Goal: Entertainment & Leisure: Consume media (video, audio)

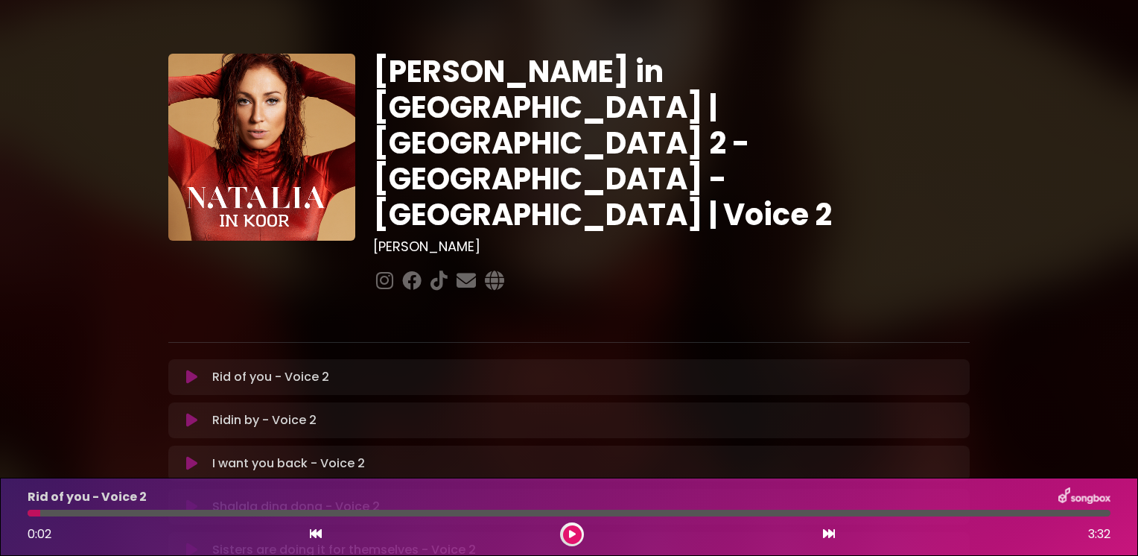
scroll to position [149, 0]
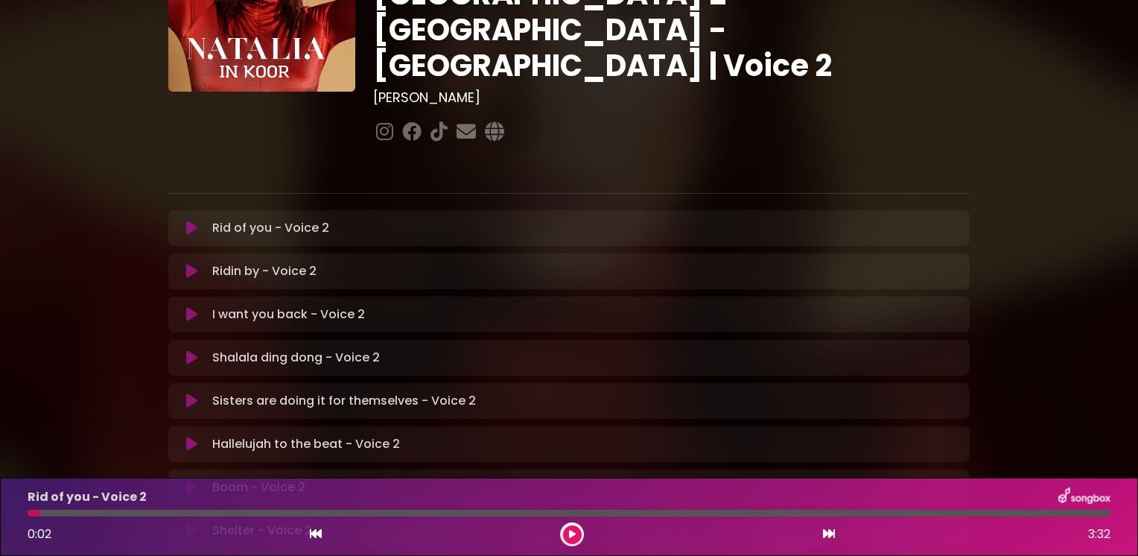
click at [191, 307] on icon at bounding box center [191, 314] width 11 height 15
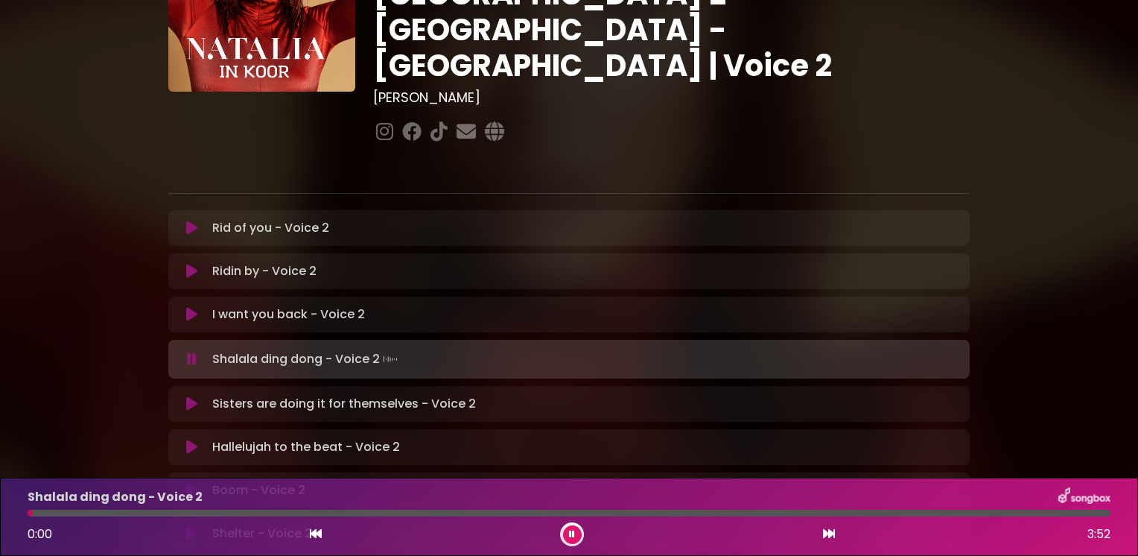
click at [190, 307] on icon at bounding box center [191, 314] width 11 height 15
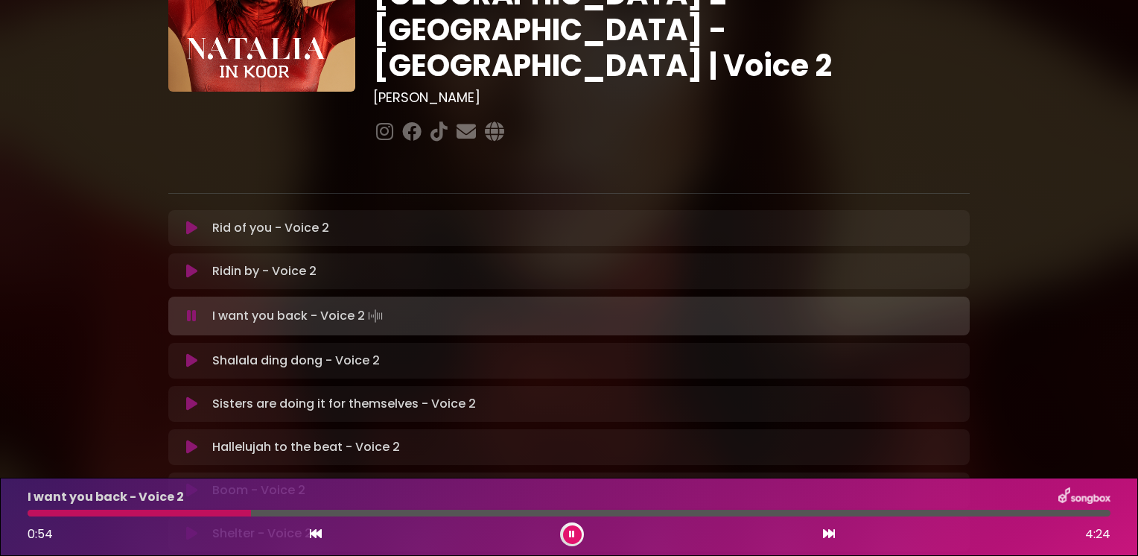
drag, startPoint x: 359, startPoint y: 514, endPoint x: 250, endPoint y: 517, distance: 108.8
click at [250, 517] on div "I want you back - Voice 2 0:54 4:24" at bounding box center [569, 516] width 1101 height 59
drag, startPoint x: 366, startPoint y: 515, endPoint x: 257, endPoint y: 513, distance: 108.7
click at [257, 513] on div at bounding box center [143, 512] width 230 height 7
click at [570, 537] on icon at bounding box center [572, 534] width 6 height 9
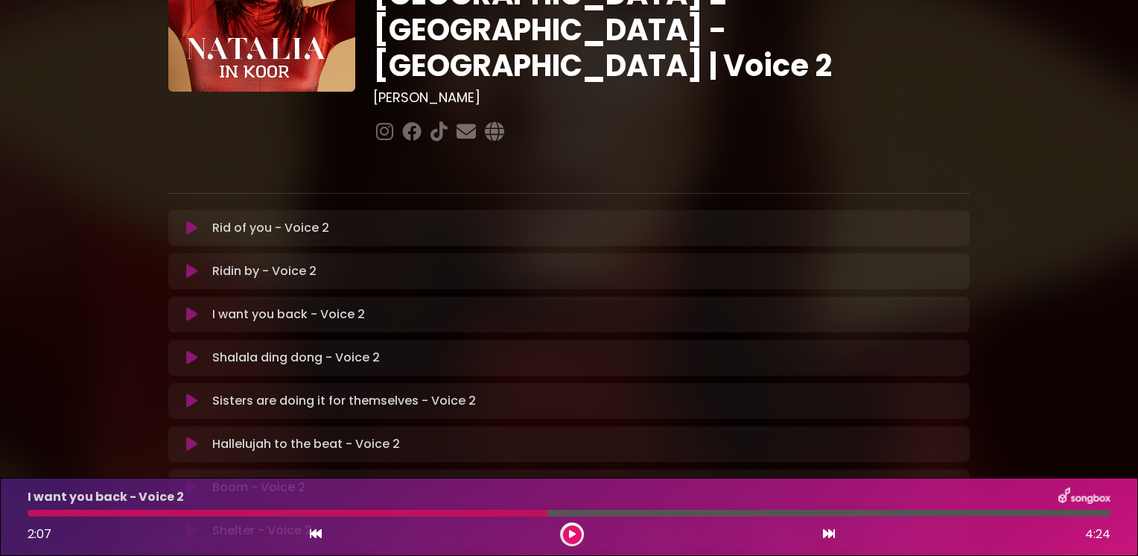
click at [571, 532] on icon at bounding box center [572, 534] width 7 height 9
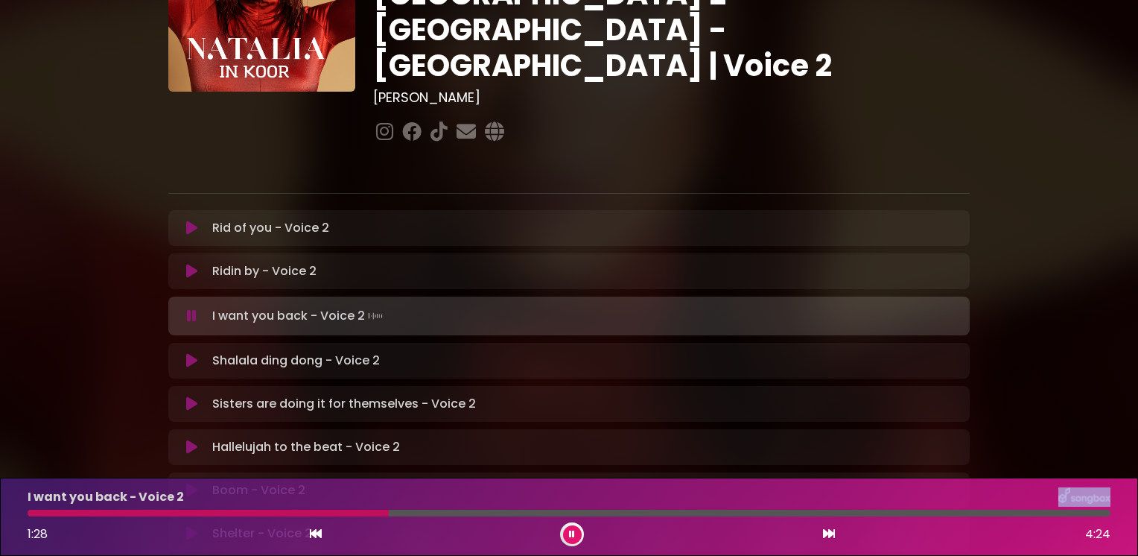
drag, startPoint x: 549, startPoint y: 512, endPoint x: 388, endPoint y: 497, distance: 161.6
click at [388, 497] on div "I want you back - Voice 2 1:28 4:24" at bounding box center [569, 516] width 1101 height 59
click at [575, 535] on button at bounding box center [572, 534] width 19 height 19
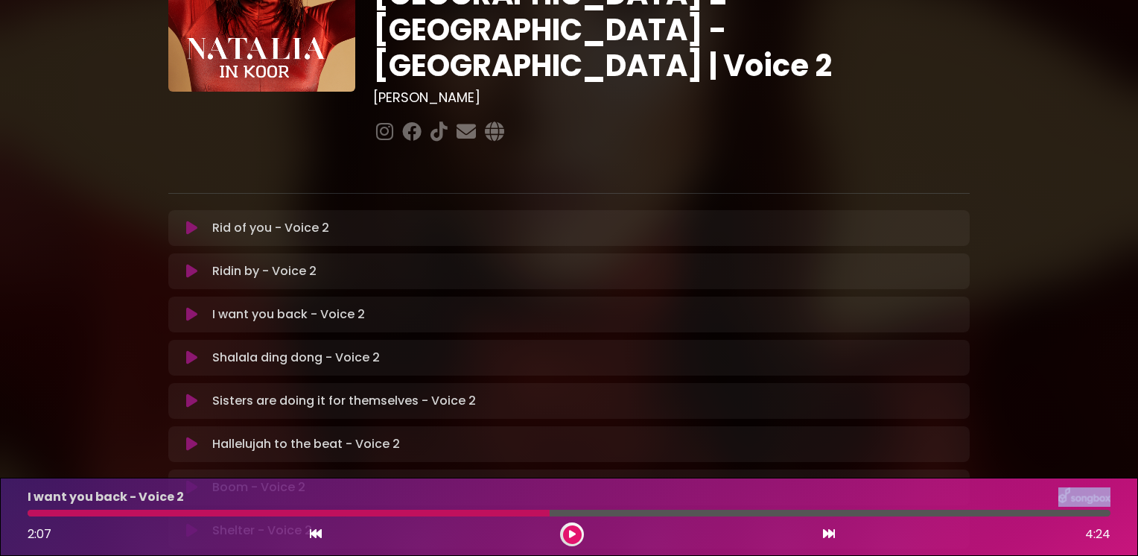
click at [567, 532] on button at bounding box center [572, 534] width 19 height 19
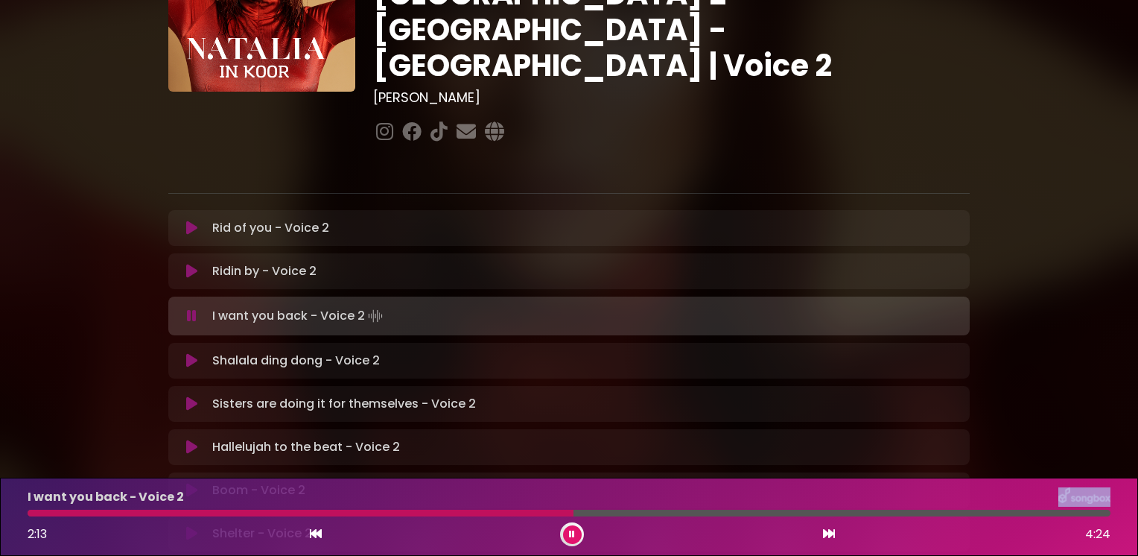
click at [572, 535] on icon at bounding box center [572, 534] width 6 height 9
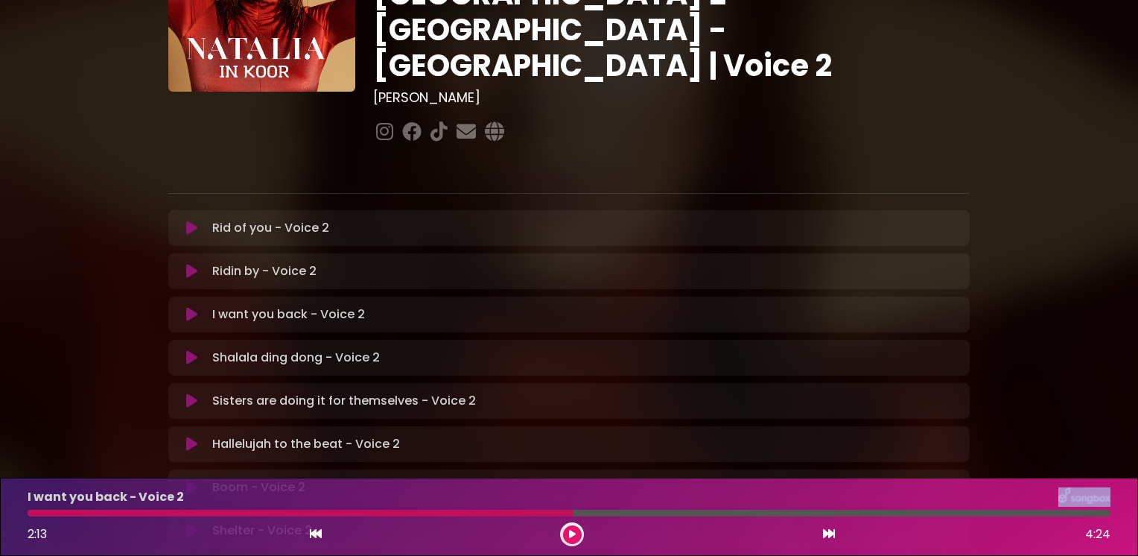
click at [571, 535] on icon at bounding box center [572, 534] width 7 height 9
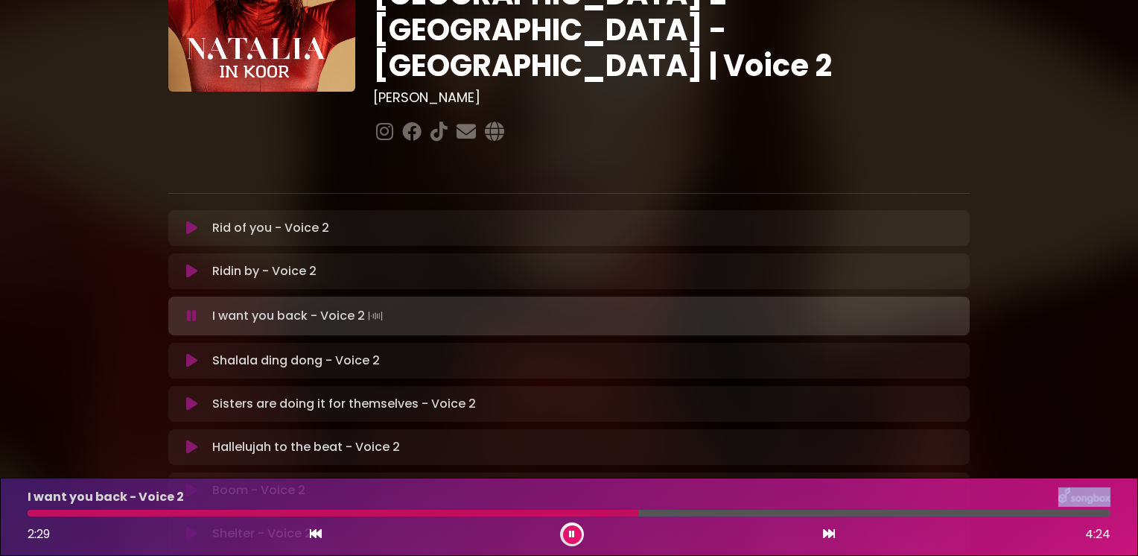
click at [569, 535] on icon at bounding box center [572, 534] width 6 height 9
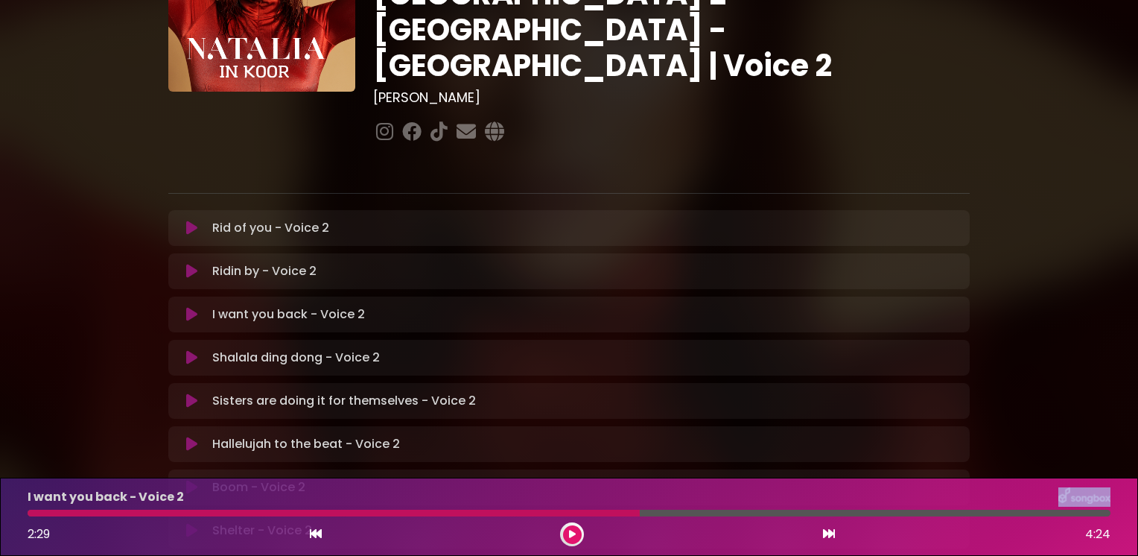
click at [569, 534] on icon at bounding box center [572, 534] width 7 height 9
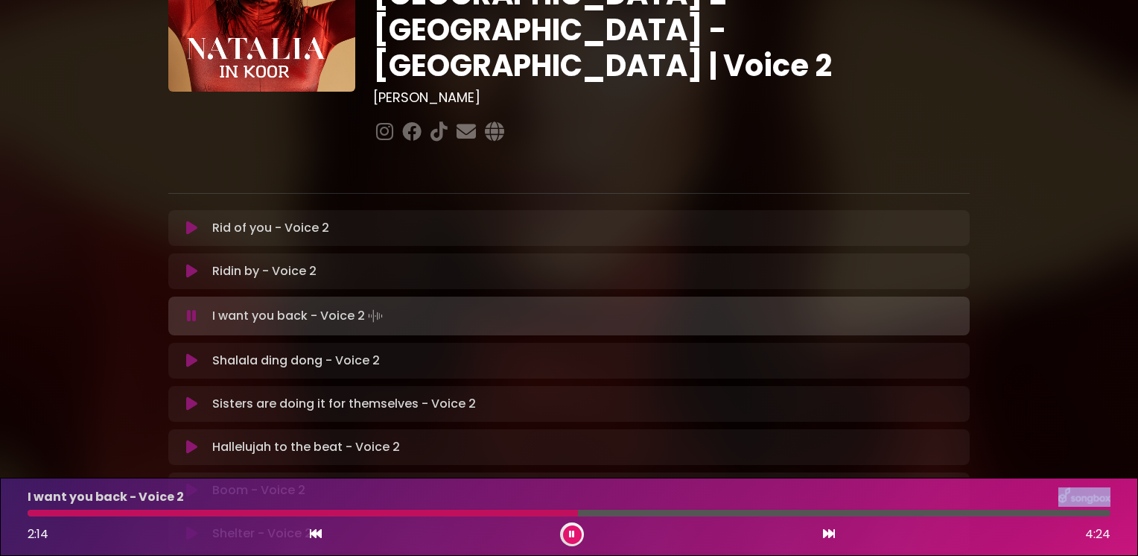
click at [572, 535] on icon at bounding box center [572, 534] width 6 height 9
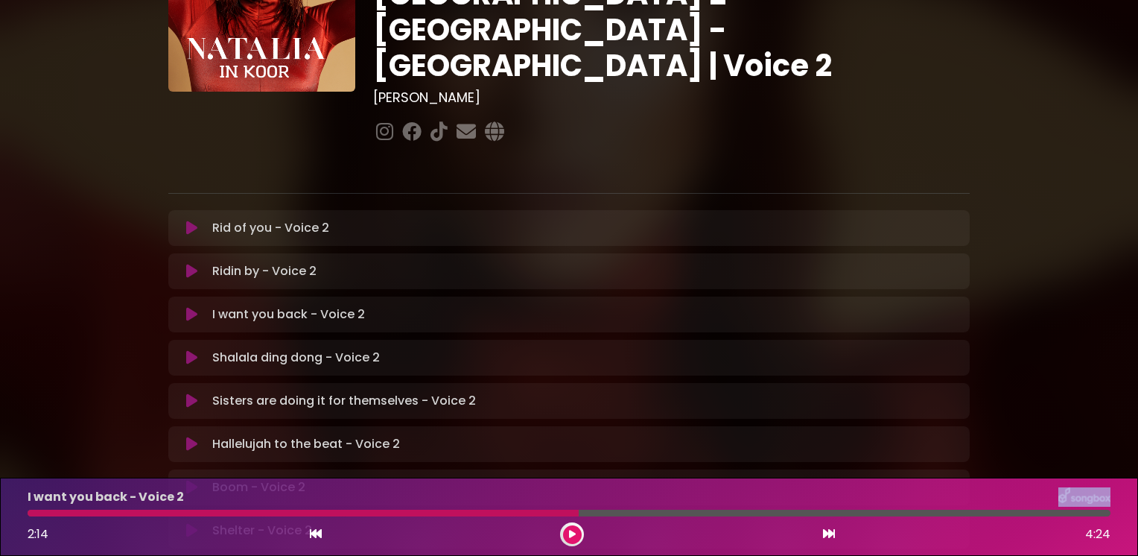
click at [573, 533] on icon at bounding box center [572, 534] width 7 height 9
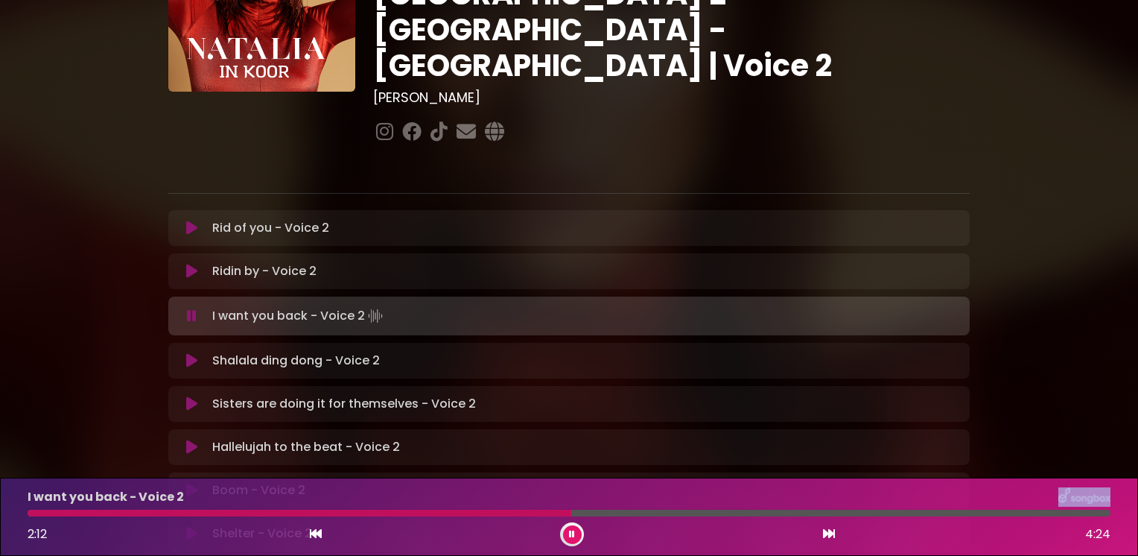
click at [570, 533] on icon at bounding box center [572, 534] width 6 height 9
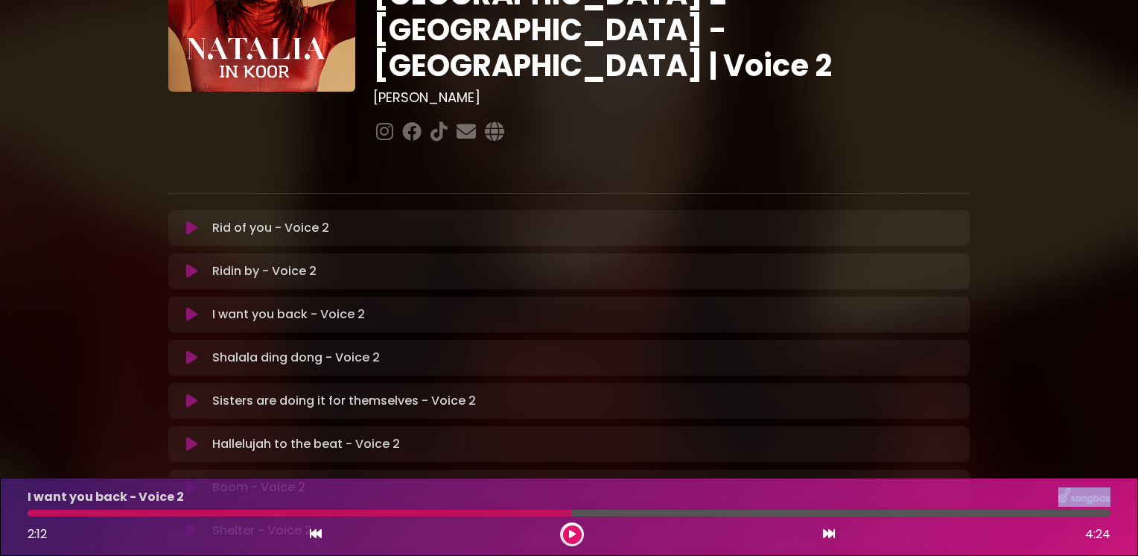
click at [571, 532] on icon at bounding box center [572, 534] width 7 height 9
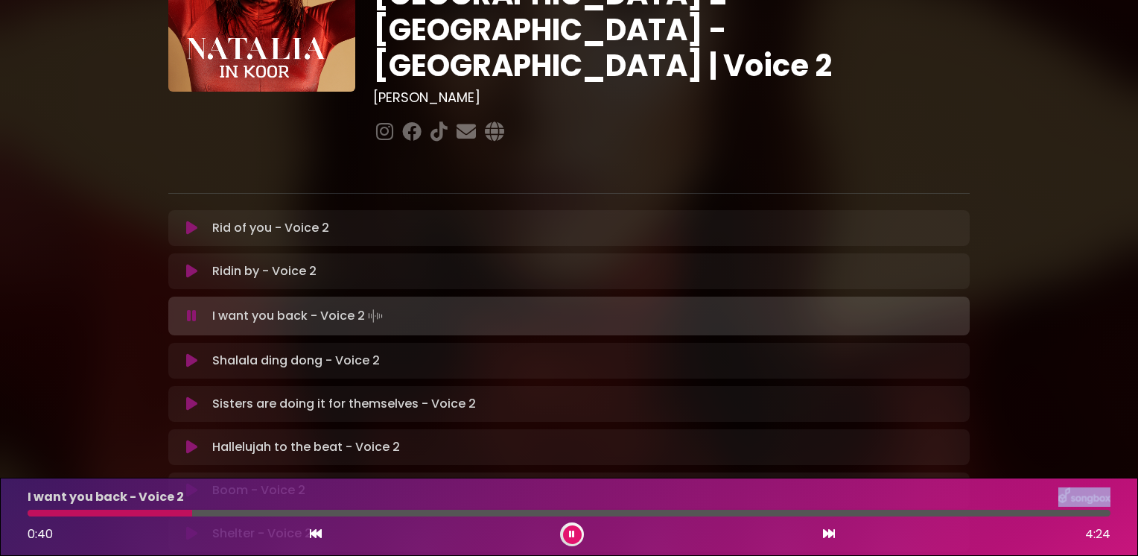
click at [192, 308] on icon at bounding box center [192, 315] width 10 height 15
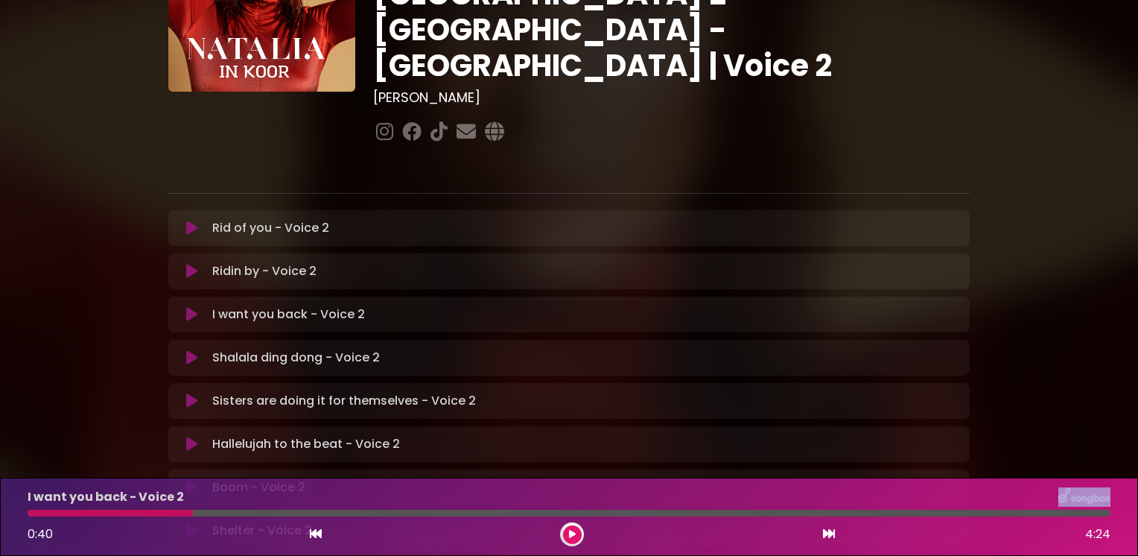
click at [191, 307] on icon at bounding box center [191, 314] width 11 height 15
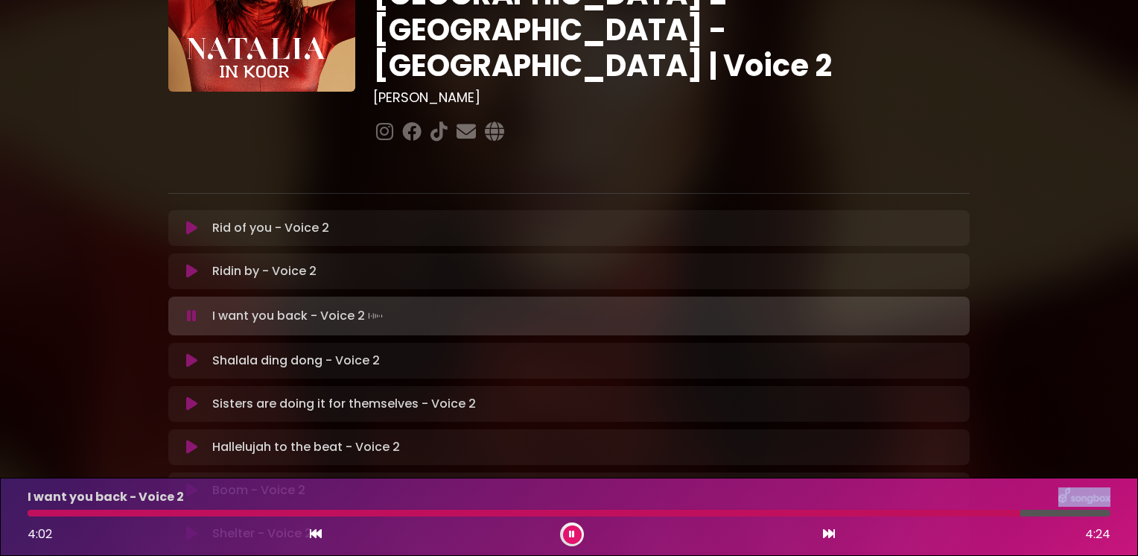
click at [191, 308] on icon at bounding box center [192, 315] width 10 height 15
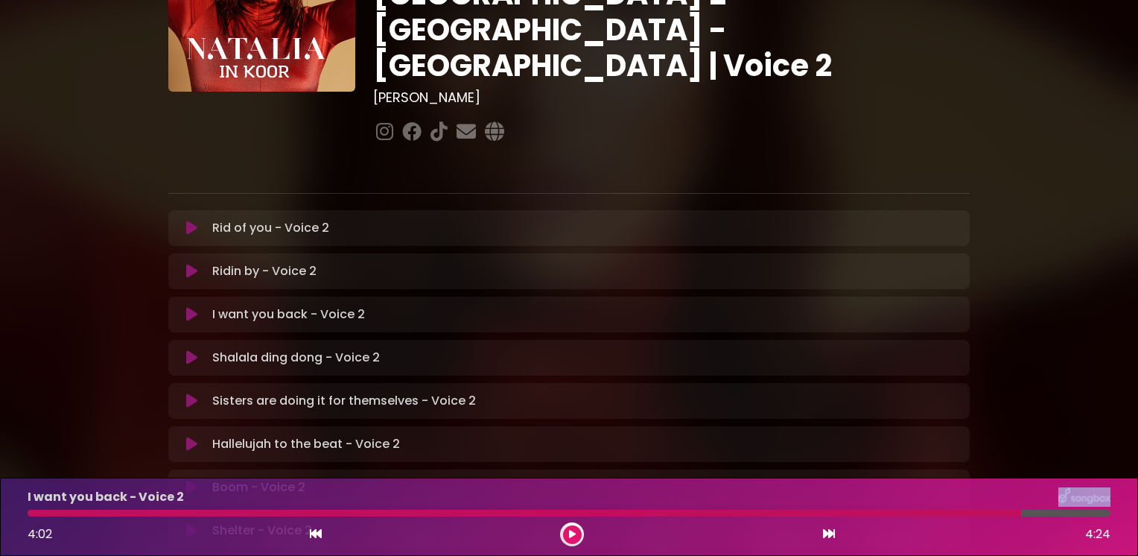
click at [191, 307] on icon at bounding box center [191, 314] width 11 height 15
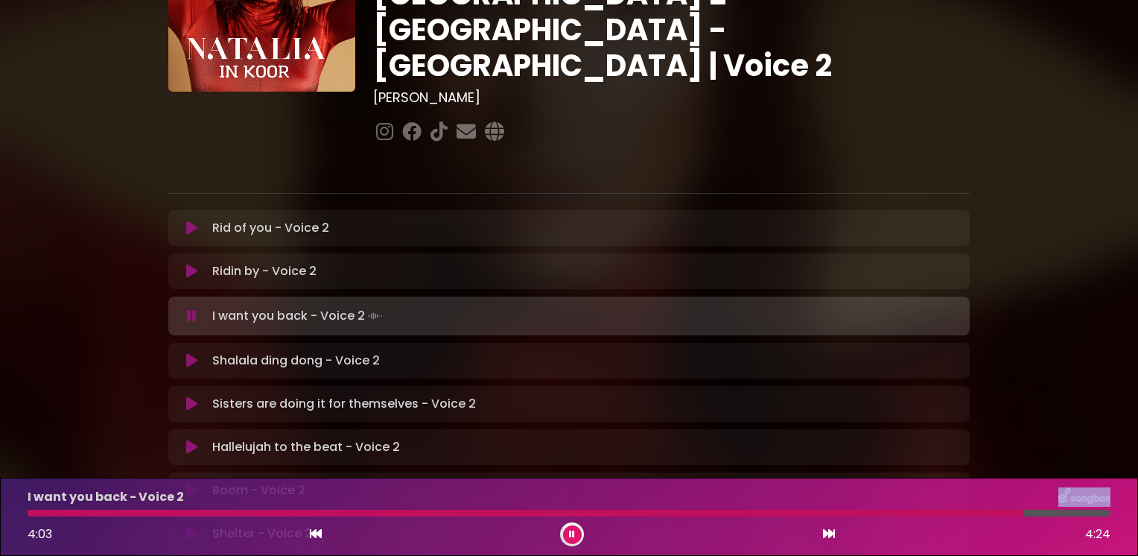
click at [191, 308] on icon at bounding box center [192, 315] width 10 height 15
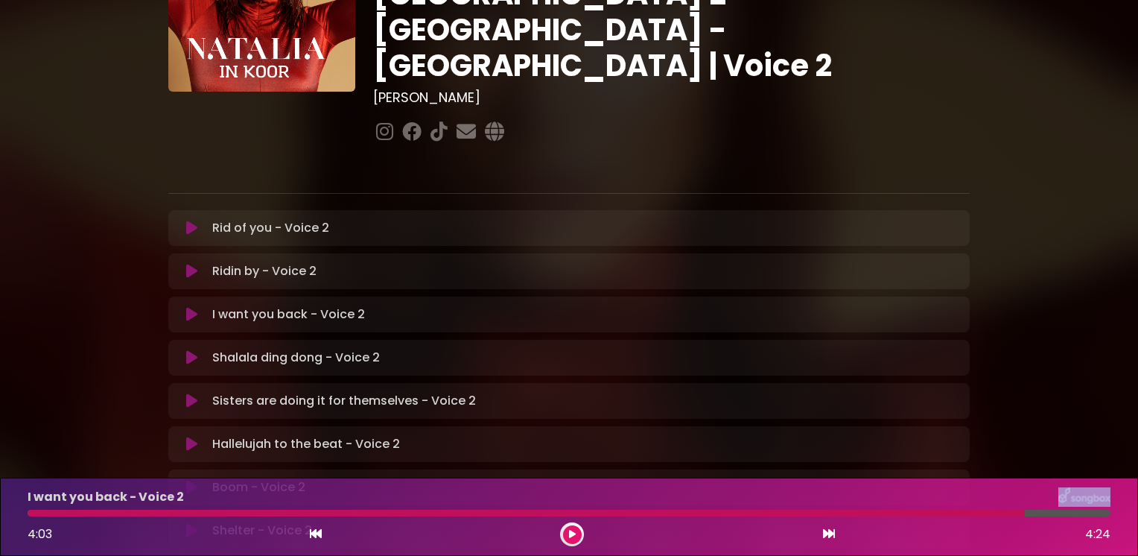
click at [572, 532] on icon at bounding box center [572, 534] width 7 height 9
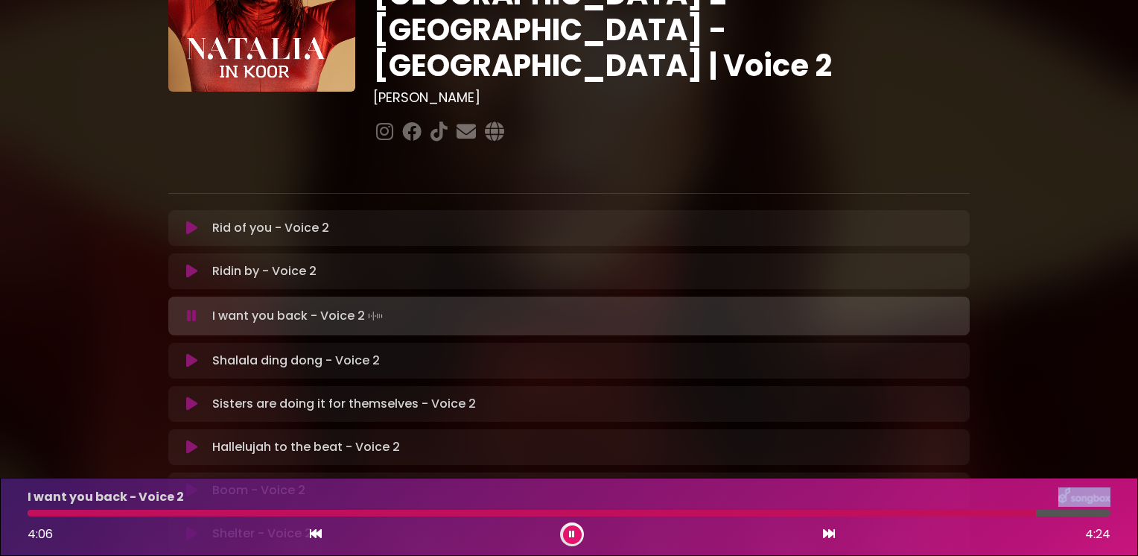
click at [192, 308] on icon at bounding box center [192, 315] width 10 height 15
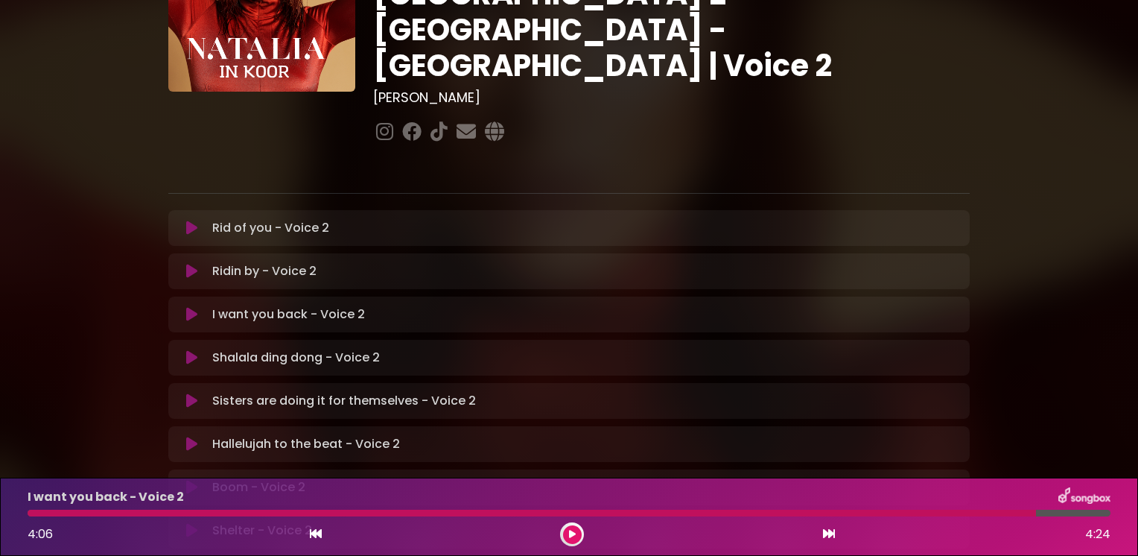
click at [229, 305] on p "I want you back - Voice 2 Loading Track..." at bounding box center [288, 314] width 153 height 18
click at [194, 350] on icon at bounding box center [191, 357] width 11 height 15
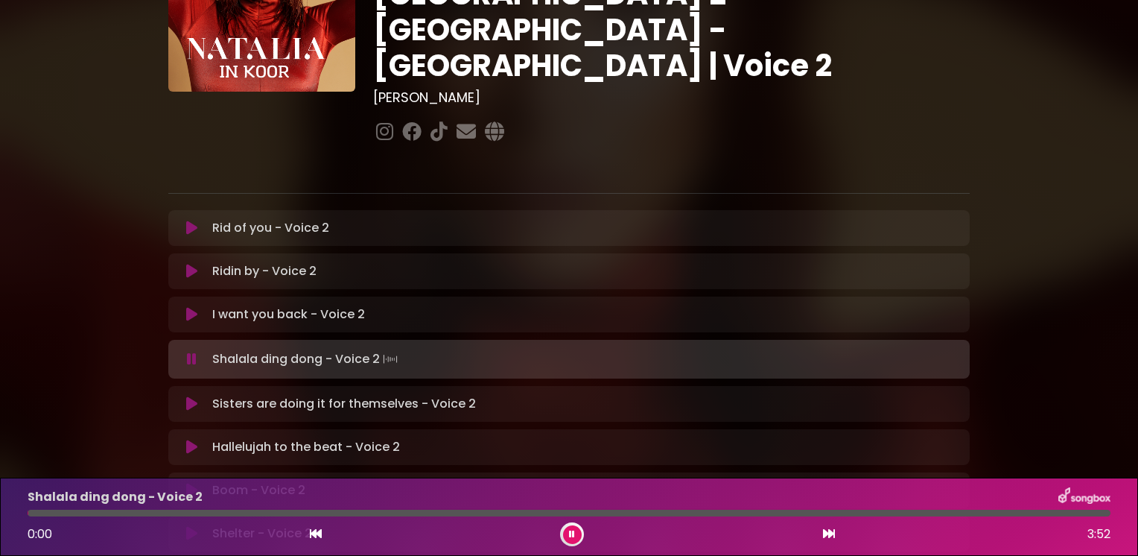
click at [194, 307] on icon at bounding box center [191, 314] width 11 height 15
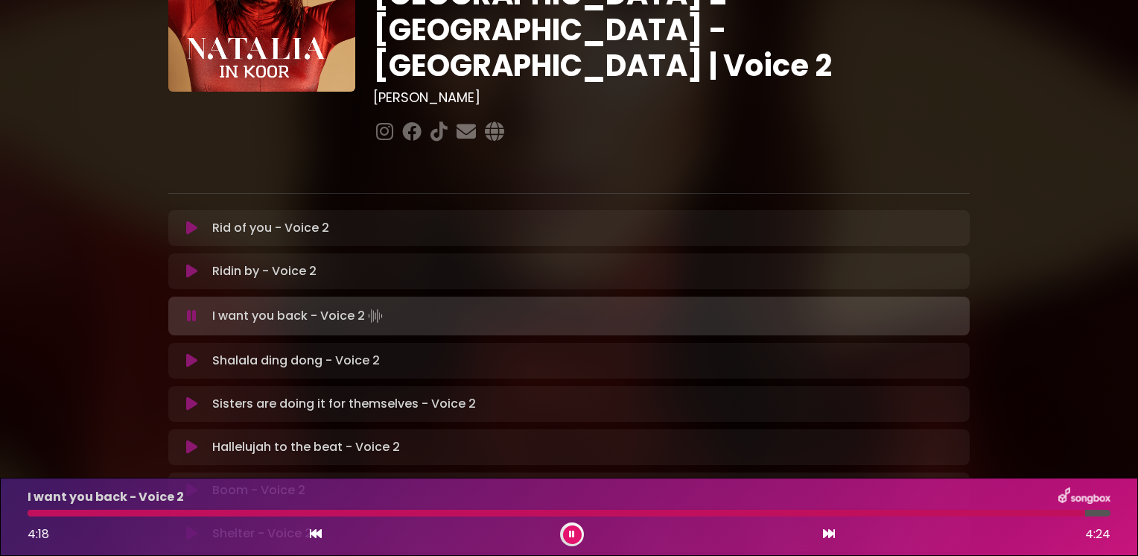
click at [191, 220] on icon at bounding box center [191, 227] width 11 height 15
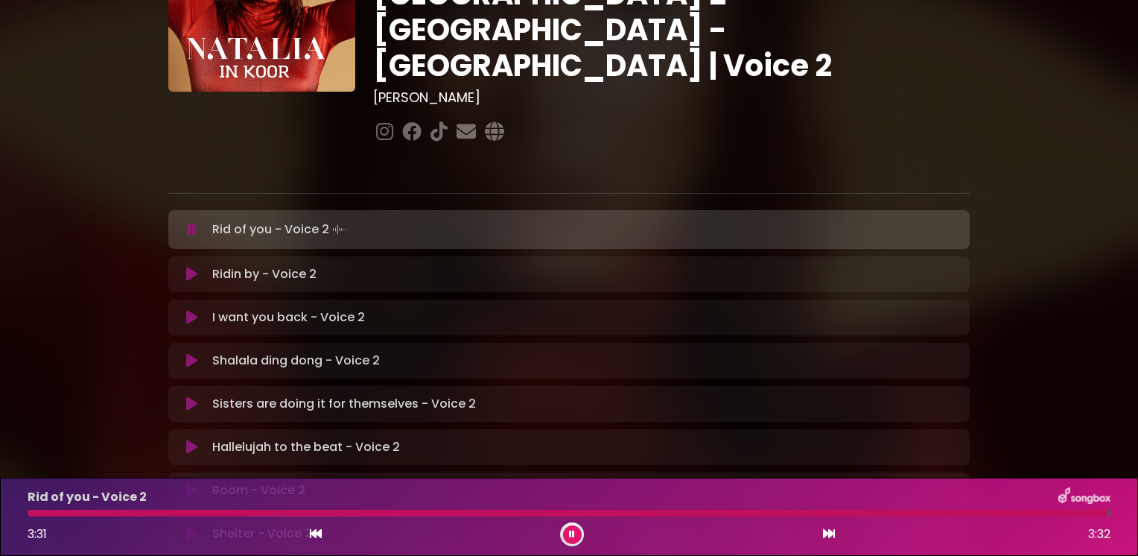
click at [191, 222] on icon at bounding box center [192, 229] width 10 height 15
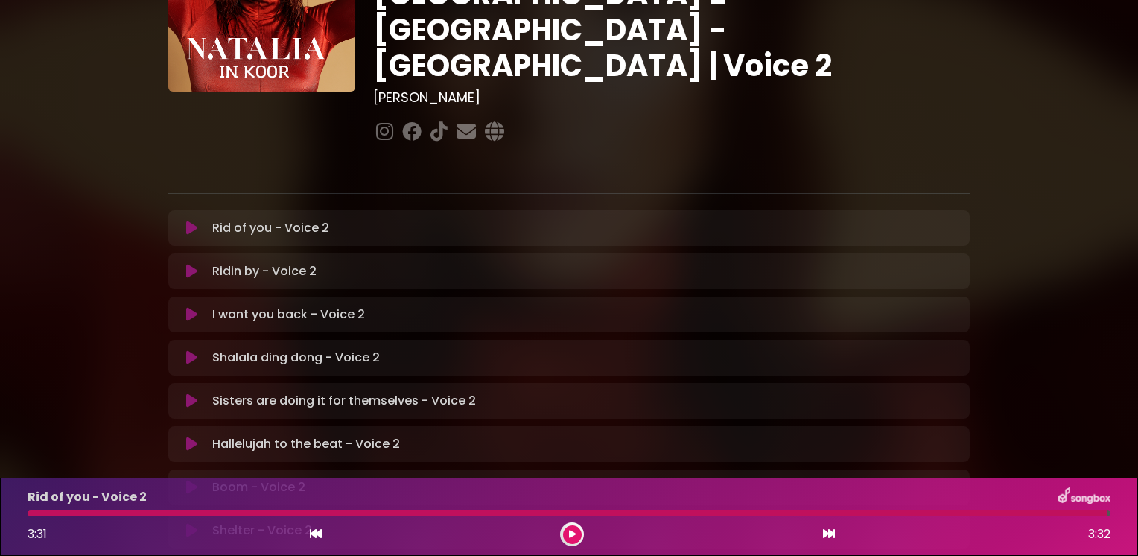
click at [191, 220] on icon at bounding box center [191, 227] width 11 height 15
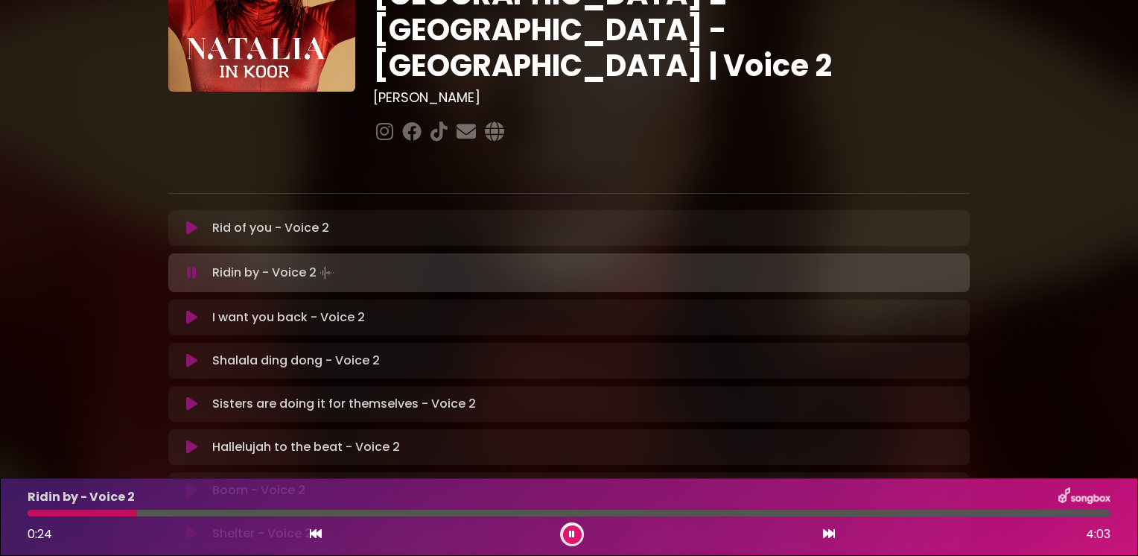
click at [190, 220] on icon at bounding box center [191, 227] width 11 height 15
click at [189, 265] on icon at bounding box center [191, 273] width 11 height 16
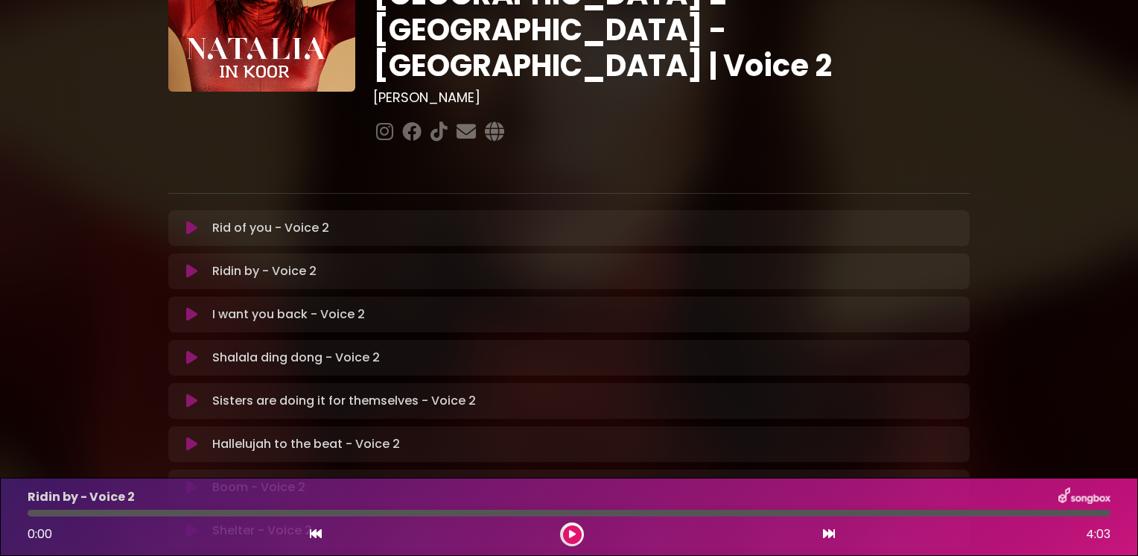
click at [191, 220] on icon at bounding box center [191, 227] width 11 height 15
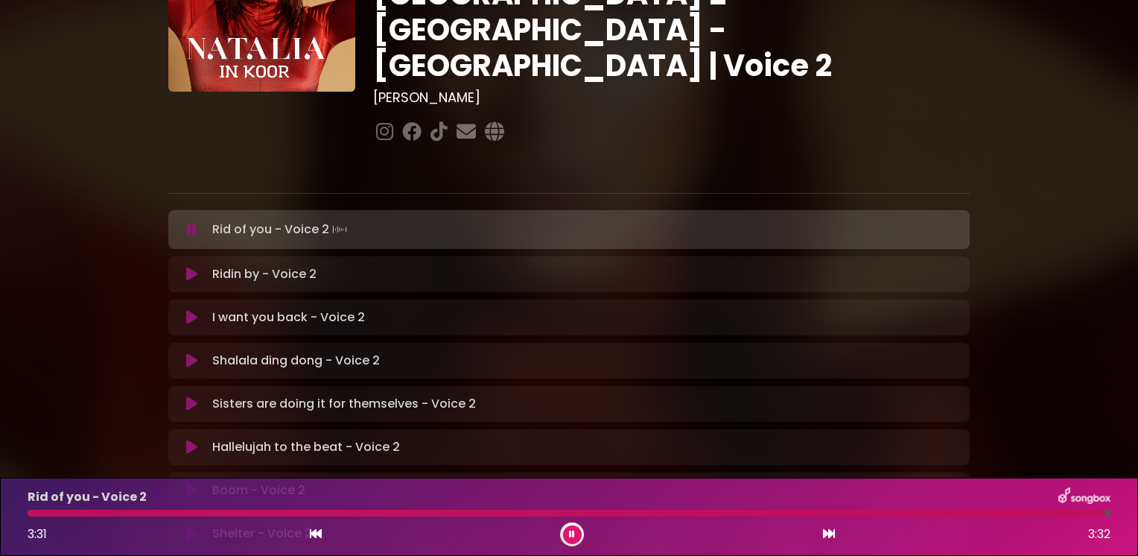
click at [191, 222] on icon at bounding box center [192, 229] width 10 height 15
